Goal: Check status

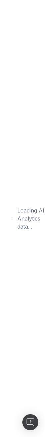
click at [45, 165] on html "Loading... Loading AI Analytics data..." at bounding box center [22, 218] width 45 height 437
